Goal: Information Seeking & Learning: Check status

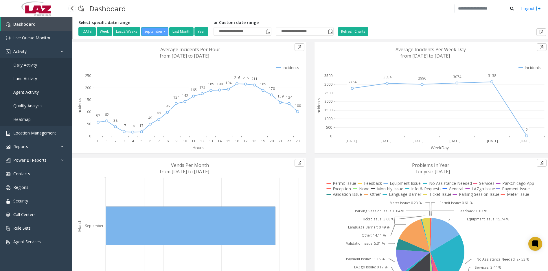
click at [26, 66] on span "Daily Activity" at bounding box center [25, 64] width 24 height 5
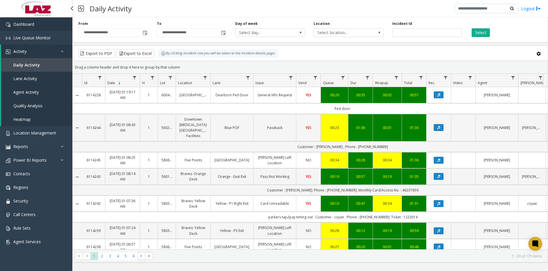
click at [32, 21] on span "Dashboard" at bounding box center [23, 23] width 21 height 5
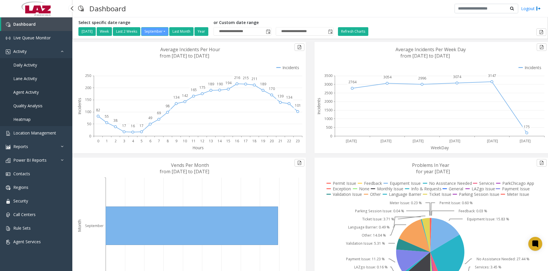
click at [29, 63] on span "Daily Activity" at bounding box center [25, 64] width 24 height 5
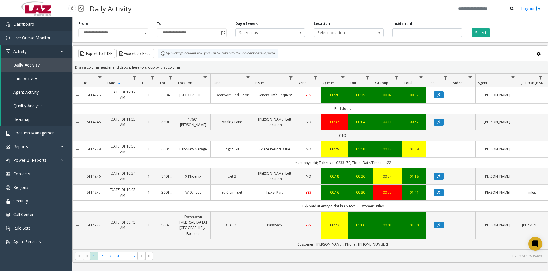
click at [26, 26] on span "Dashboard" at bounding box center [23, 23] width 21 height 5
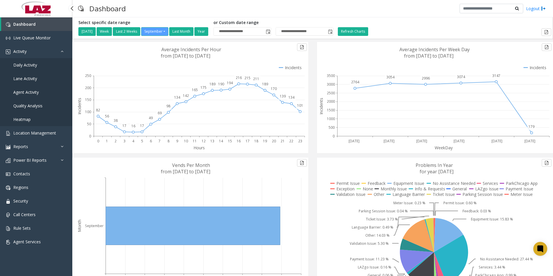
click at [35, 65] on span "Daily Activity" at bounding box center [25, 64] width 24 height 5
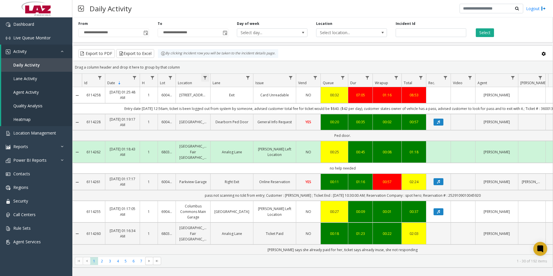
click at [205, 78] on span "Data table" at bounding box center [205, 77] width 5 height 5
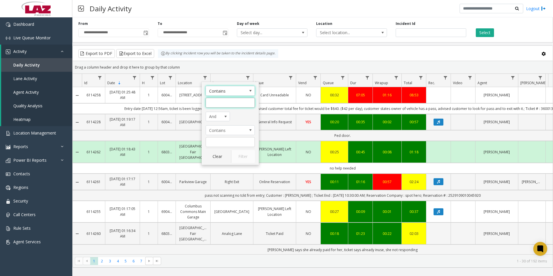
click at [212, 105] on input "Location Filter" at bounding box center [230, 103] width 49 height 10
type input "******"
click at [242, 151] on button "Filter" at bounding box center [243, 156] width 24 height 13
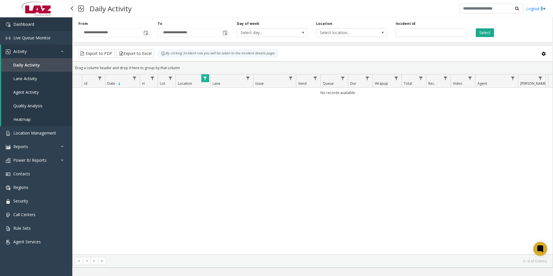
click at [25, 20] on link "Dashboard" at bounding box center [36, 24] width 72 height 14
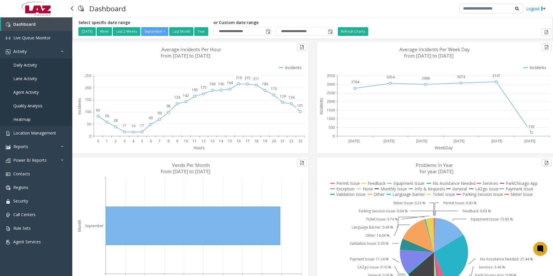
click at [25, 67] on span "Daily Activity" at bounding box center [25, 64] width 24 height 5
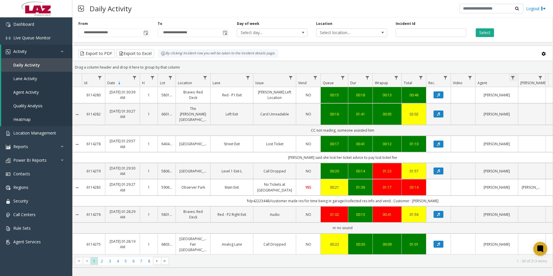
click at [512, 78] on span "Data table" at bounding box center [513, 77] width 5 height 5
click at [516, 99] on input "Agent Filter" at bounding box center [524, 103] width 49 height 10
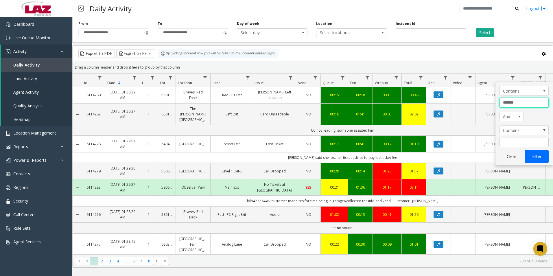
type input "*******"
click at [534, 154] on button "Filter" at bounding box center [537, 156] width 24 height 13
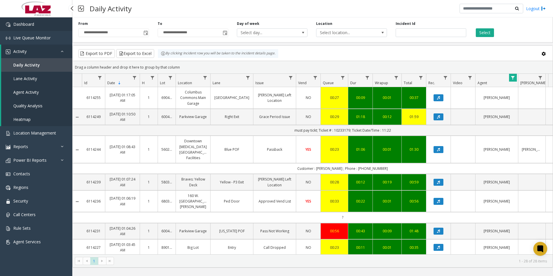
click at [47, 27] on link "Dashboard" at bounding box center [36, 24] width 72 height 14
